Goal: Task Accomplishment & Management: Use online tool/utility

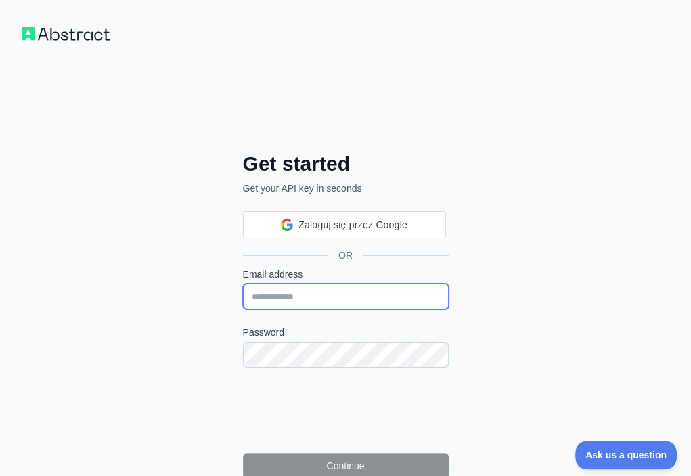
click at [243, 284] on input "Email address" at bounding box center [346, 297] width 206 height 26
paste input "**********"
type input "**********"
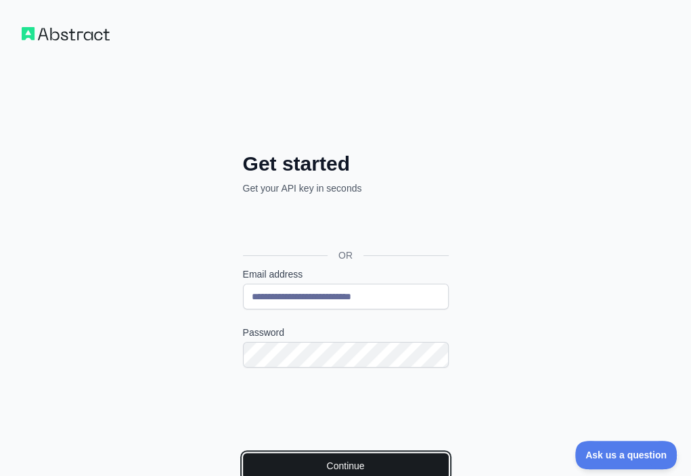
click at [243, 453] on button "Continue" at bounding box center [346, 466] width 206 height 26
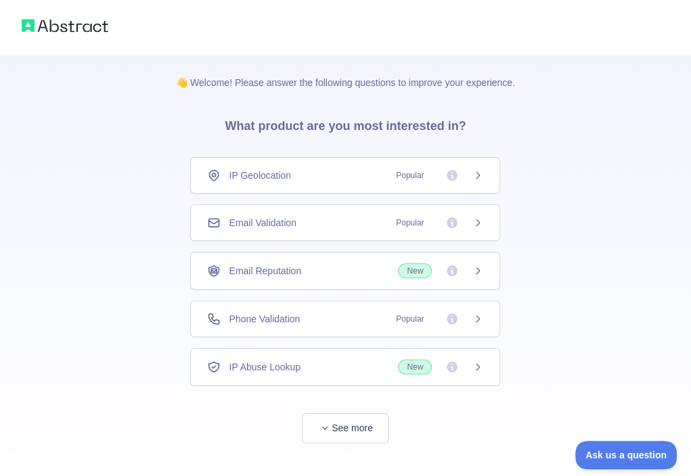
click at [338, 227] on div "Email Validation Popular" at bounding box center [345, 223] width 276 height 14
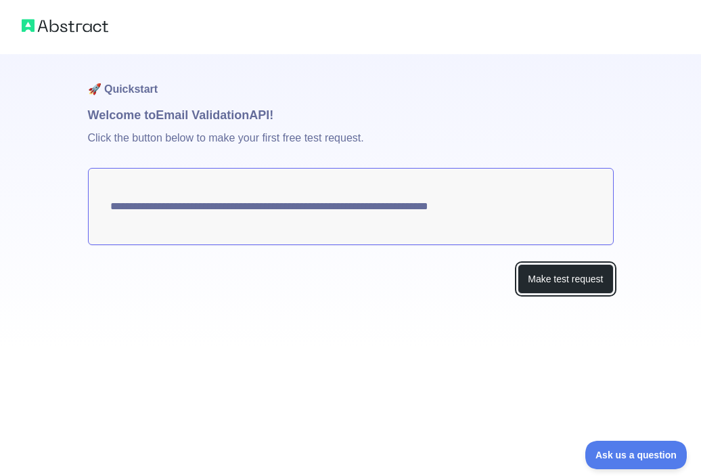
click at [565, 267] on button "Make test request" at bounding box center [565, 279] width 95 height 30
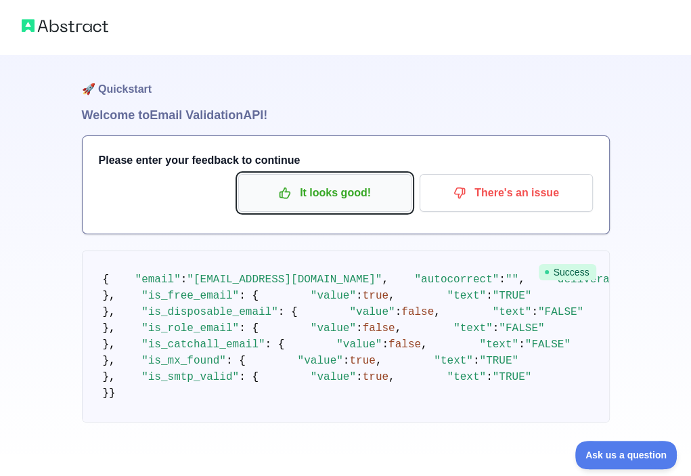
click at [341, 199] on p "It looks good!" at bounding box center [324, 192] width 153 height 23
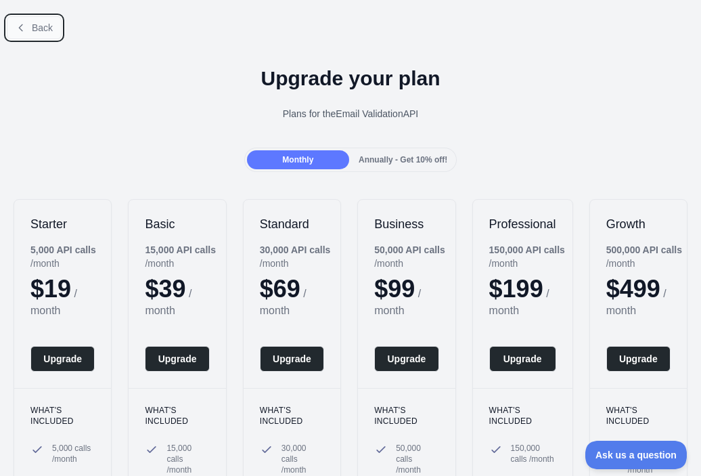
click at [35, 28] on span "Back" at bounding box center [42, 27] width 21 height 11
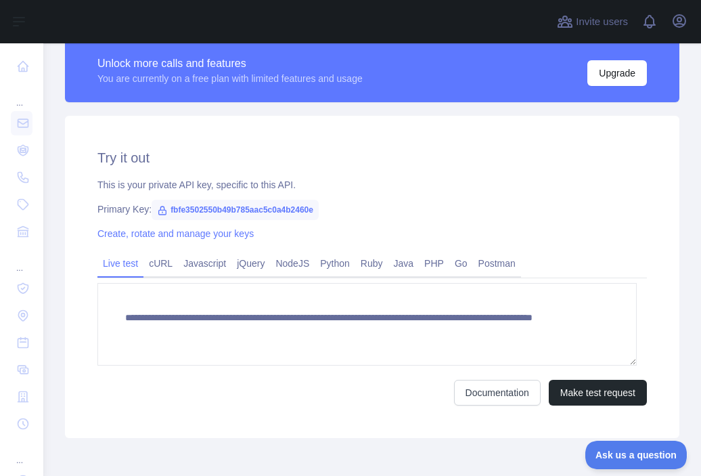
scroll to position [393, 0]
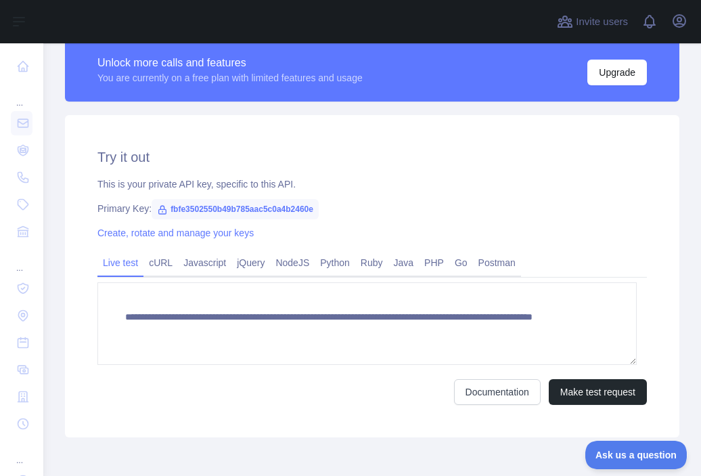
click at [273, 211] on span "fbfe3502550b49b785aac5c0a4b2460e" at bounding box center [235, 209] width 167 height 20
copy span "fbfe3502550b49b785aac5c0a4b2460e"
